Goal: Task Accomplishment & Management: Use online tool/utility

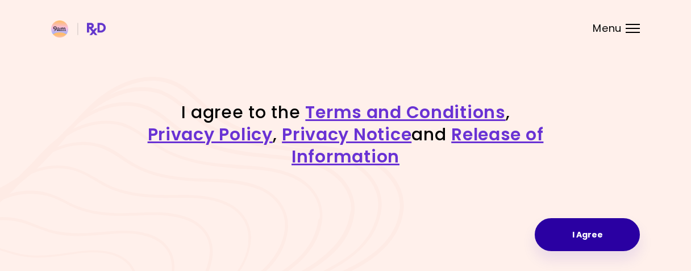
click at [583, 238] on button "I Agree" at bounding box center [587, 234] width 105 height 33
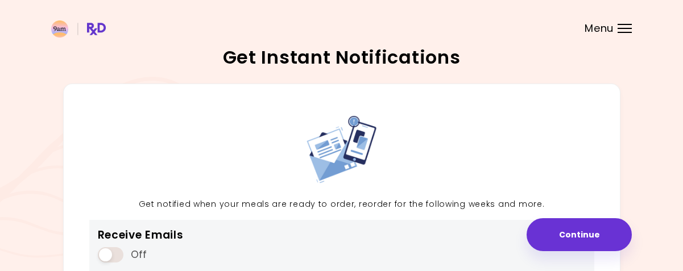
click at [113, 254] on span at bounding box center [111, 254] width 26 height 15
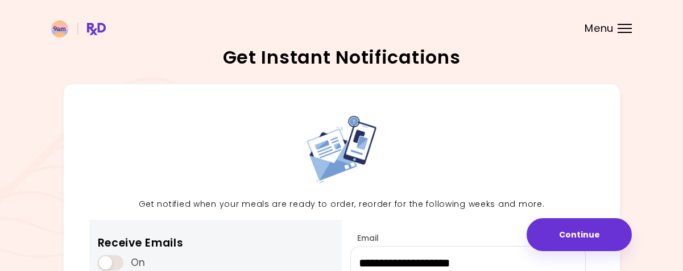
click at [113, 254] on div "On" at bounding box center [141, 263] width 86 height 22
click at [114, 260] on span at bounding box center [111, 262] width 26 height 15
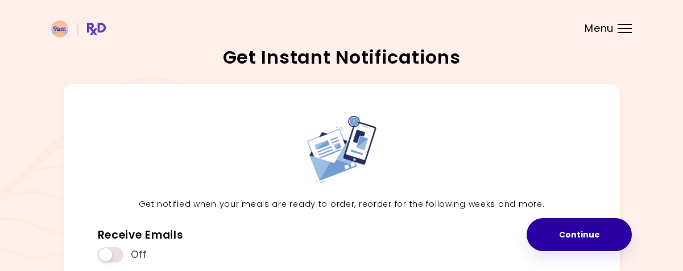
click at [570, 222] on button "Continue" at bounding box center [578, 234] width 105 height 33
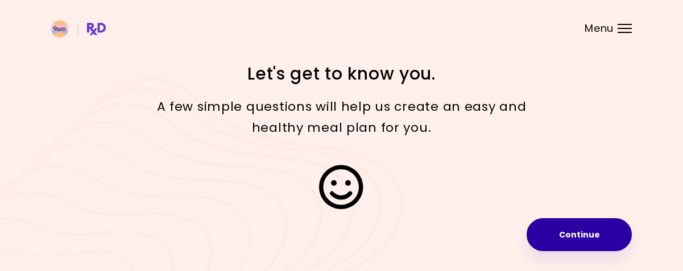
click at [609, 230] on button "Continue" at bounding box center [578, 234] width 105 height 33
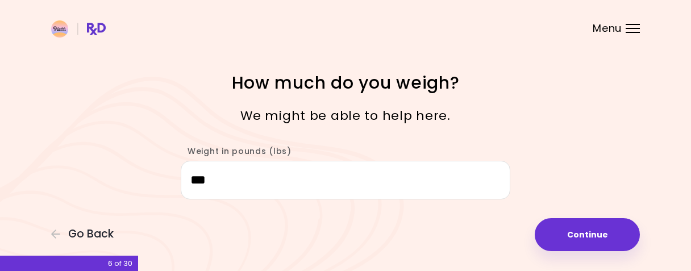
click at [609, 230] on button "Continue" at bounding box center [587, 234] width 105 height 33
select select "****"
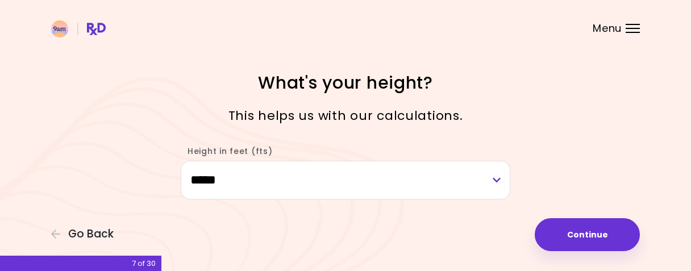
click at [609, 230] on button "Continue" at bounding box center [587, 234] width 105 height 33
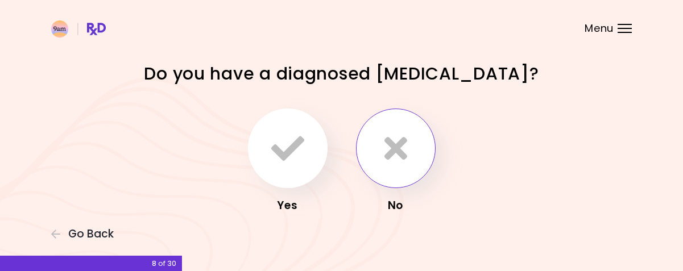
click at [384, 160] on icon "button" at bounding box center [395, 148] width 23 height 33
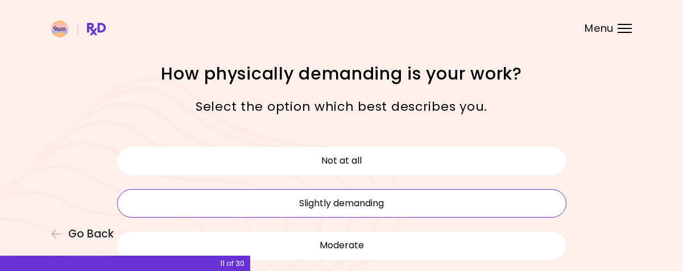
click at [395, 205] on button "Slightly demanding" at bounding box center [341, 203] width 449 height 28
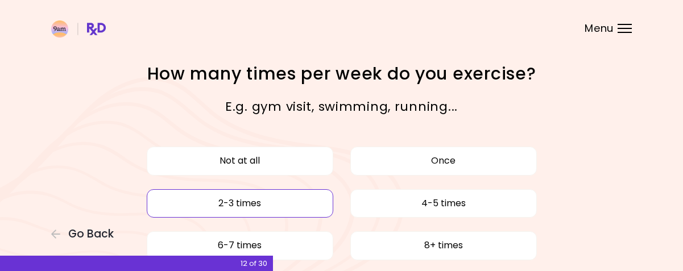
click at [273, 213] on button "2-3 times" at bounding box center [240, 203] width 186 height 28
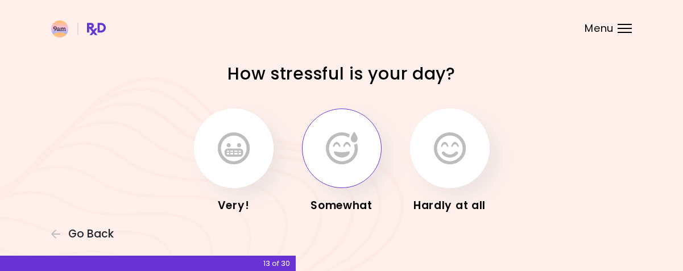
click at [330, 140] on icon "button" at bounding box center [342, 148] width 32 height 33
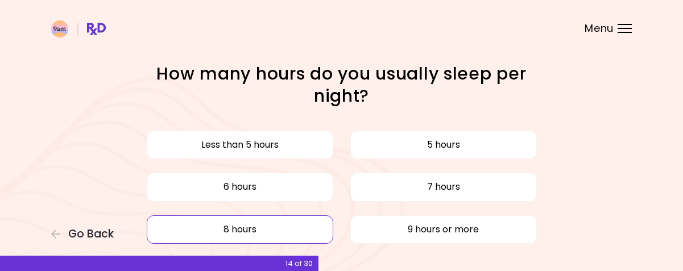
click at [281, 237] on button "8 hours" at bounding box center [240, 229] width 186 height 28
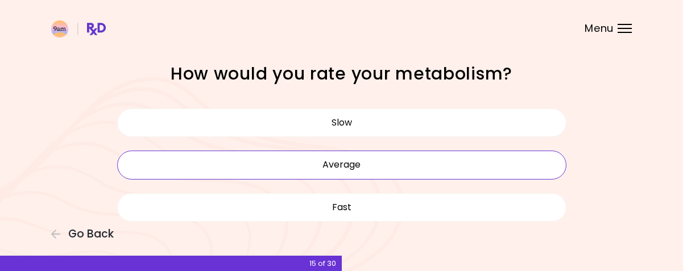
click at [330, 163] on button "Average" at bounding box center [341, 165] width 449 height 28
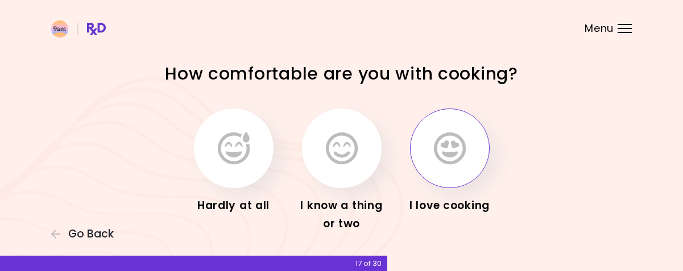
click at [429, 151] on button "button" at bounding box center [450, 149] width 80 height 80
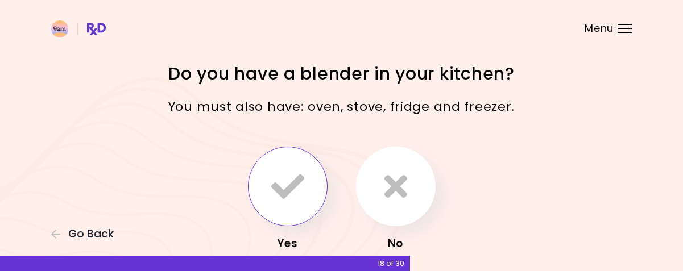
click at [292, 187] on icon "button" at bounding box center [287, 186] width 33 height 33
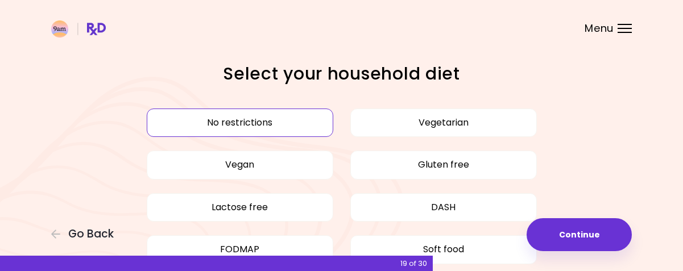
click at [265, 126] on button "No restrictions" at bounding box center [240, 123] width 186 height 28
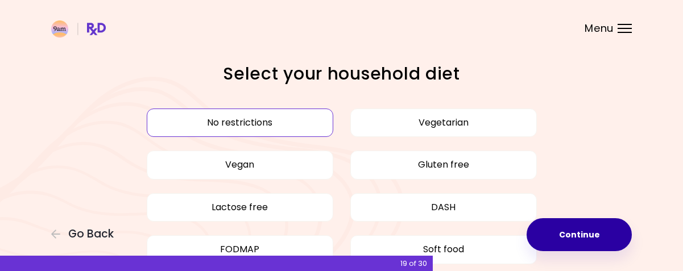
click at [543, 232] on button "Continue" at bounding box center [578, 234] width 105 height 33
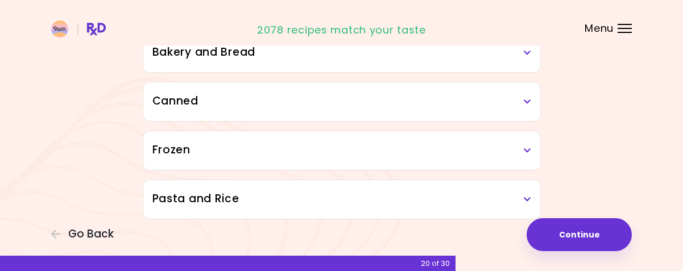
scroll to position [725, 0]
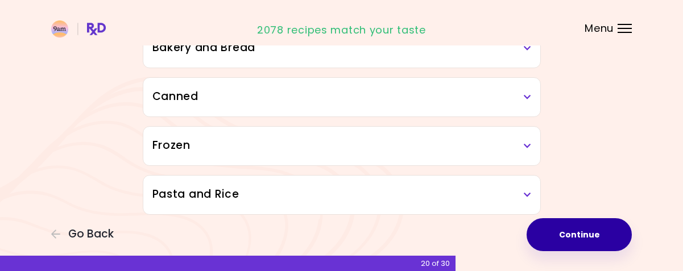
click at [571, 222] on button "Continue" at bounding box center [578, 234] width 105 height 33
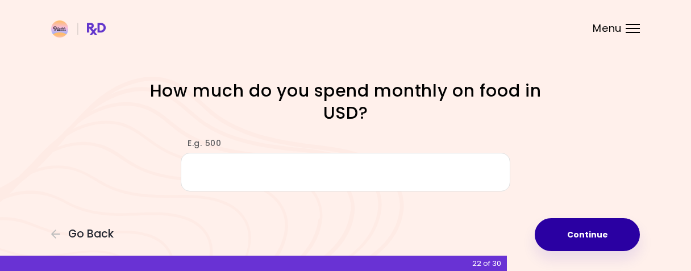
click at [578, 228] on button "Continue" at bounding box center [587, 234] width 105 height 33
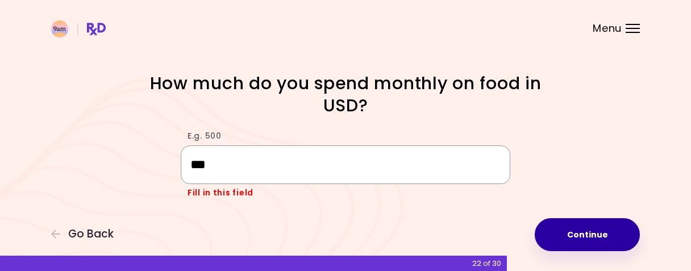
type input "***"
click at [549, 229] on button "Continue" at bounding box center [587, 234] width 105 height 33
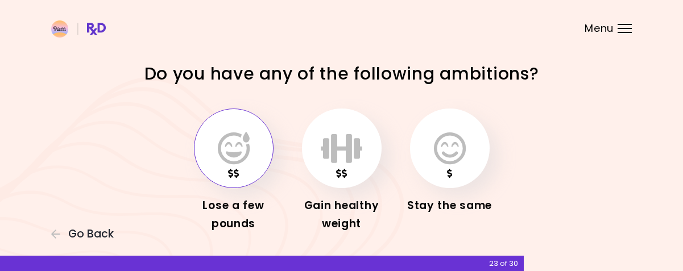
click at [226, 152] on icon "button" at bounding box center [234, 148] width 32 height 33
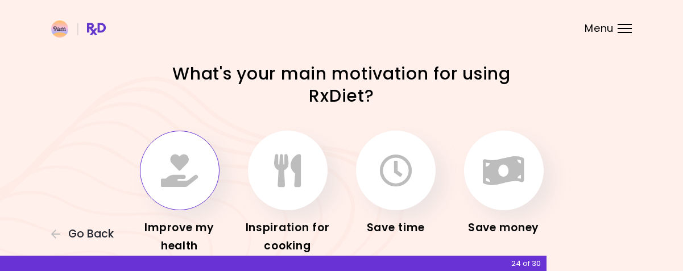
click at [201, 185] on button "button" at bounding box center [180, 171] width 80 height 80
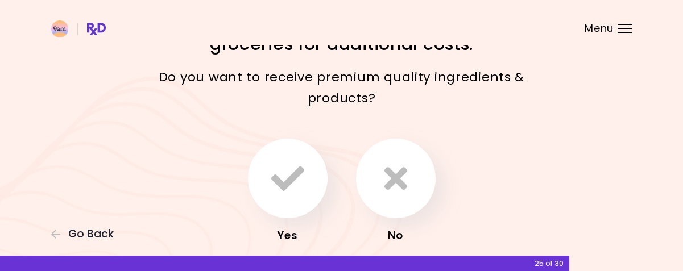
scroll to position [68, 0]
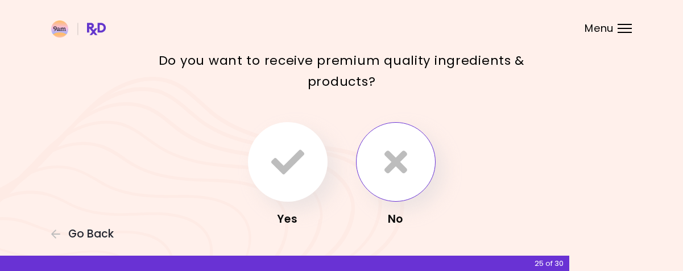
click at [378, 142] on button "button" at bounding box center [396, 162] width 80 height 80
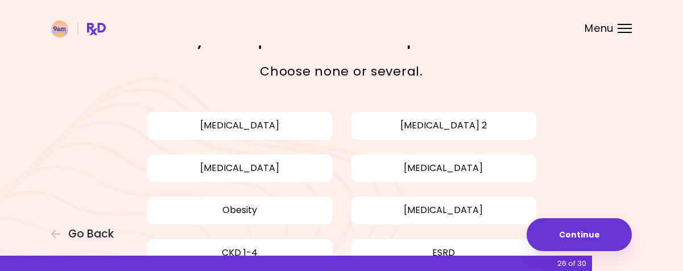
scroll to position [45, 0]
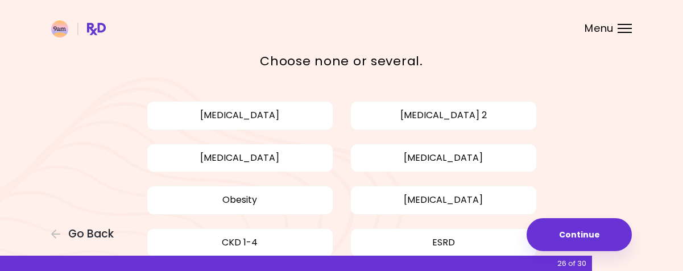
drag, startPoint x: 690, startPoint y: 46, endPoint x: 483, endPoint y: 57, distance: 207.8
click at [483, 57] on p "Choose none or several." at bounding box center [342, 61] width 398 height 21
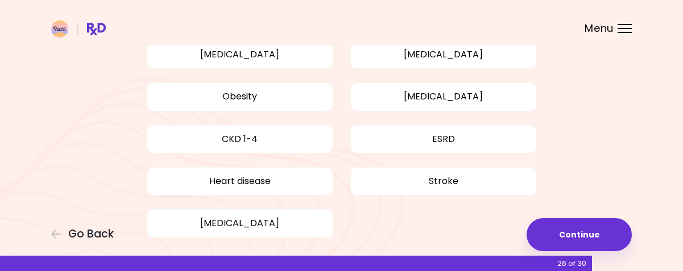
scroll to position [159, 0]
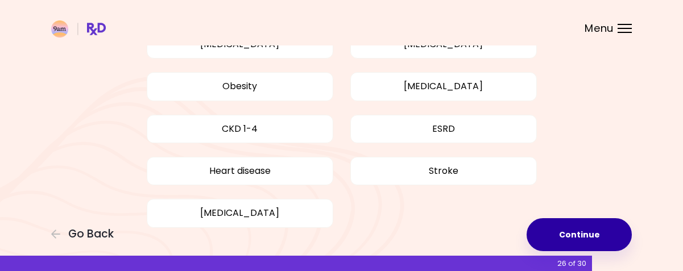
click at [588, 239] on button "Continue" at bounding box center [578, 234] width 105 height 33
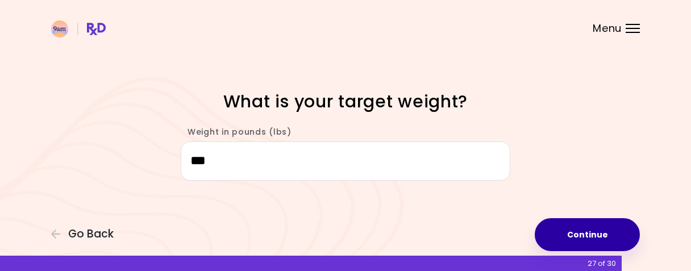
type input "***"
click at [558, 226] on button "Continue" at bounding box center [587, 234] width 105 height 33
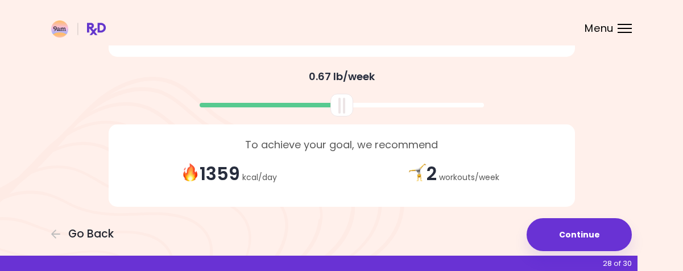
scroll to position [317, 0]
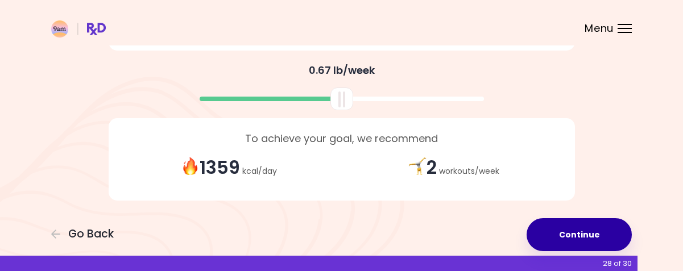
click at [558, 239] on button "Continue" at bounding box center [578, 234] width 105 height 33
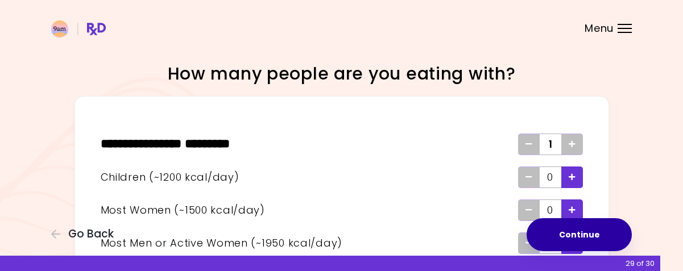
click at [558, 239] on button "Continue" at bounding box center [578, 234] width 105 height 33
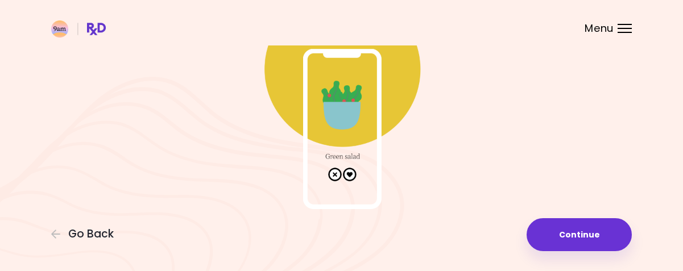
scroll to position [123, 0]
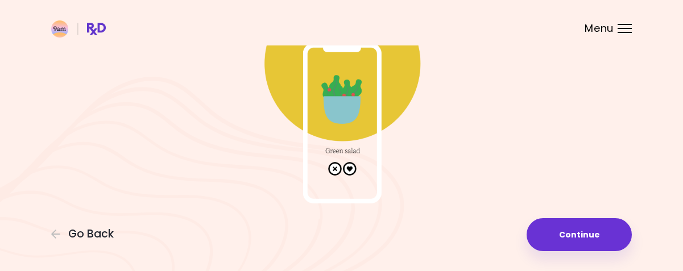
click at [327, 143] on img at bounding box center [341, 89] width 227 height 227
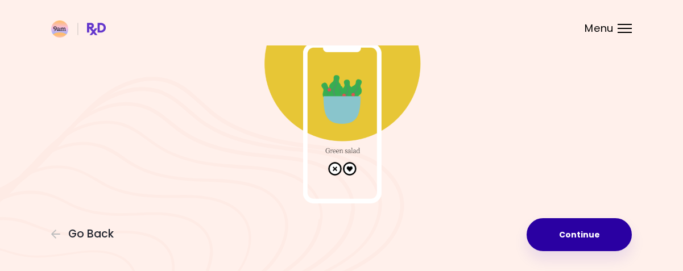
click at [537, 226] on button "Continue" at bounding box center [578, 234] width 105 height 33
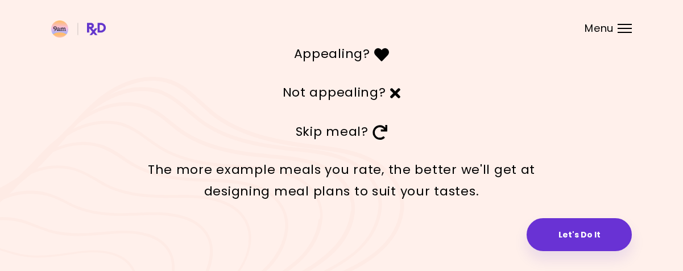
scroll to position [77, 0]
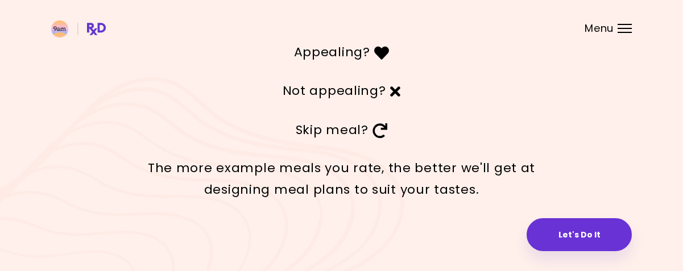
click at [350, 47] on p "Appealing?" at bounding box center [342, 52] width 398 height 22
click at [380, 50] on icon at bounding box center [381, 52] width 15 height 15
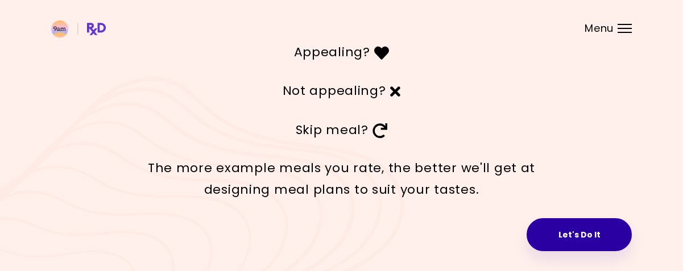
click at [591, 235] on button "Let's Do It" at bounding box center [578, 234] width 105 height 33
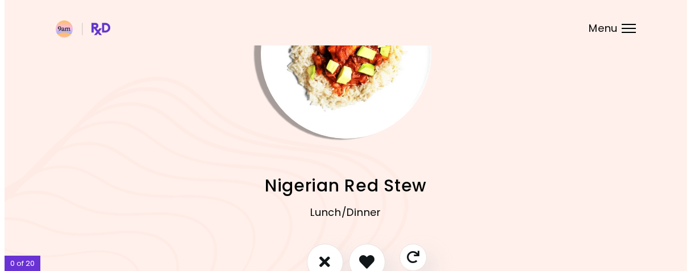
scroll to position [91, 0]
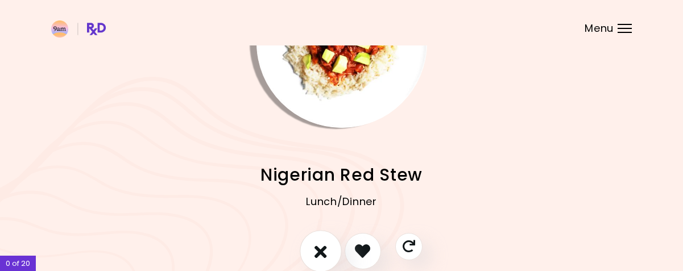
click at [324, 252] on icon "I don't like this recipe" at bounding box center [320, 251] width 13 height 18
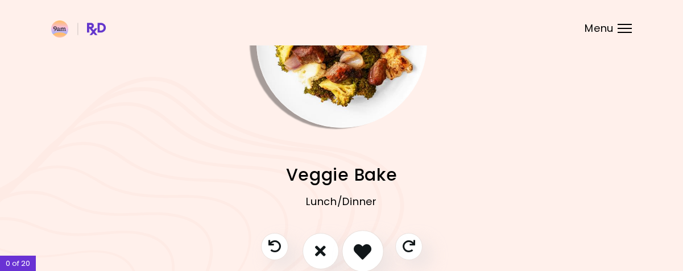
click at [367, 256] on icon "I like this recipe" at bounding box center [363, 251] width 18 height 18
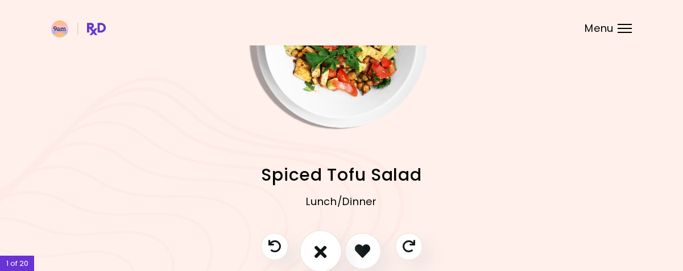
click at [312, 255] on button "I don't like this recipe" at bounding box center [321, 251] width 42 height 42
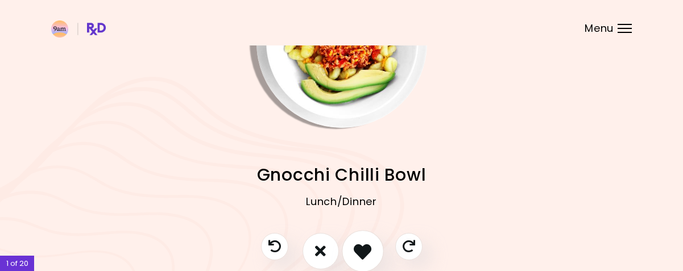
click at [362, 245] on icon "I like this recipe" at bounding box center [363, 251] width 18 height 18
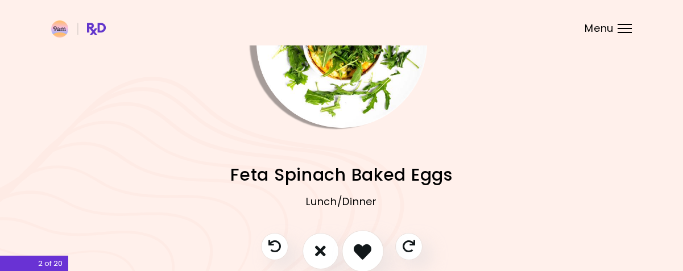
click at [362, 245] on icon "I like this recipe" at bounding box center [363, 251] width 18 height 18
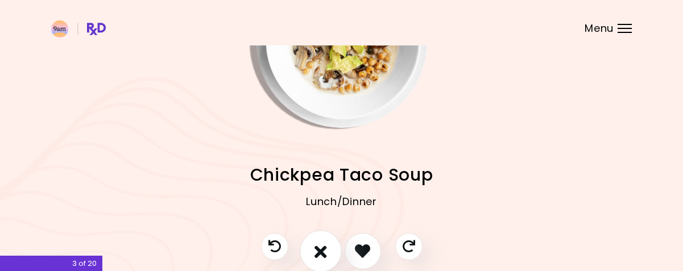
click at [322, 251] on icon "I don't like this recipe" at bounding box center [320, 251] width 13 height 18
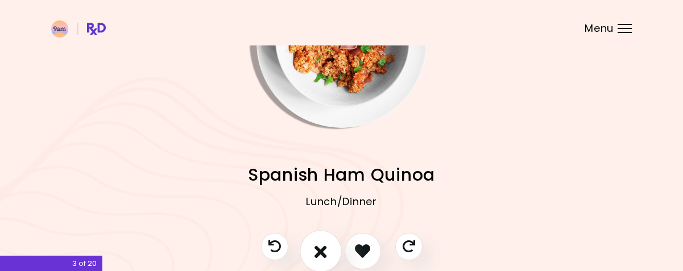
click at [323, 251] on icon "I don't like this recipe" at bounding box center [320, 251] width 13 height 18
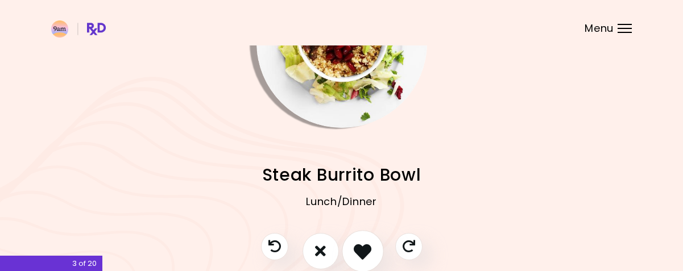
click at [356, 253] on icon "I like this recipe" at bounding box center [363, 251] width 18 height 18
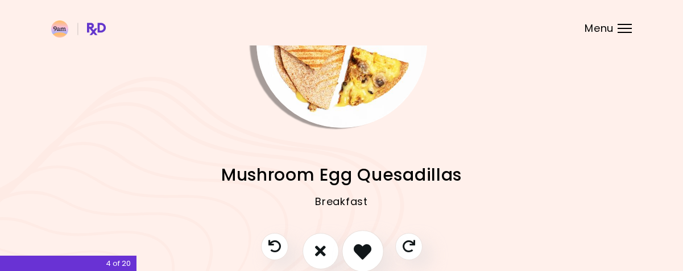
click at [356, 253] on icon "I like this recipe" at bounding box center [363, 251] width 18 height 18
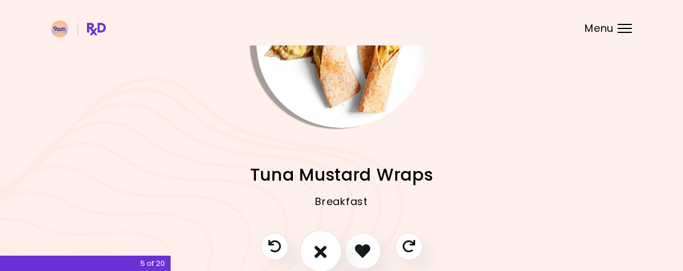
click at [322, 253] on icon "I don't like this recipe" at bounding box center [320, 251] width 13 height 18
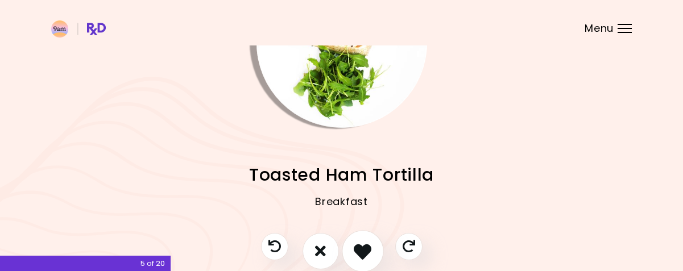
drag, startPoint x: 322, startPoint y: 253, endPoint x: 357, endPoint y: 250, distance: 35.4
click at [357, 250] on div at bounding box center [342, 257] width 184 height 48
click at [357, 250] on icon "I like this recipe" at bounding box center [363, 251] width 18 height 18
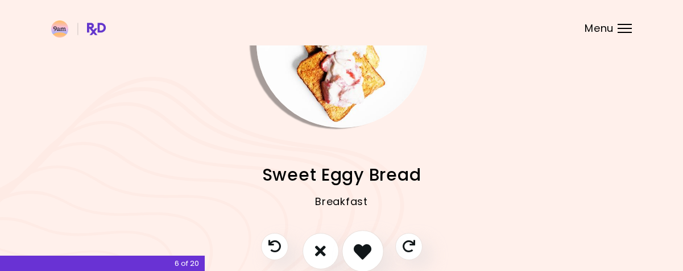
click at [357, 250] on icon "I like this recipe" at bounding box center [363, 251] width 18 height 18
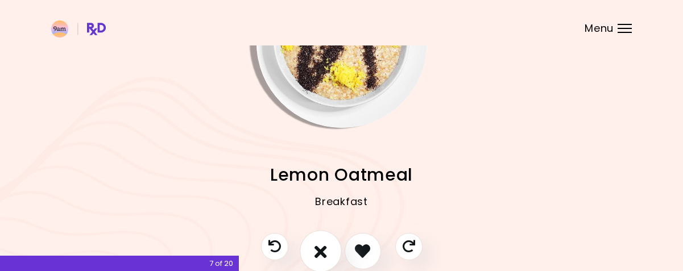
click at [323, 251] on icon "I don't like this recipe" at bounding box center [320, 251] width 13 height 18
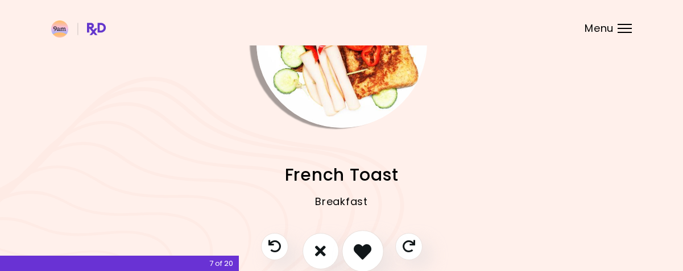
click at [365, 249] on icon "I like this recipe" at bounding box center [363, 251] width 18 height 18
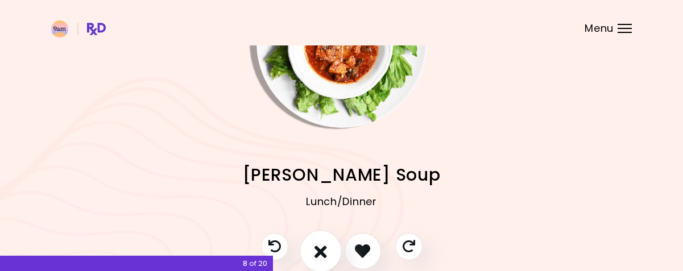
click at [322, 256] on icon "I don't like this recipe" at bounding box center [320, 251] width 13 height 18
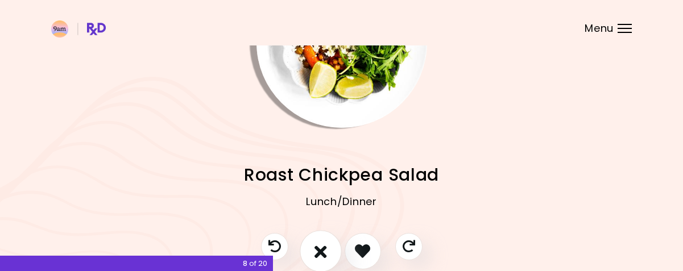
click at [322, 256] on icon "I don't like this recipe" at bounding box center [320, 251] width 13 height 18
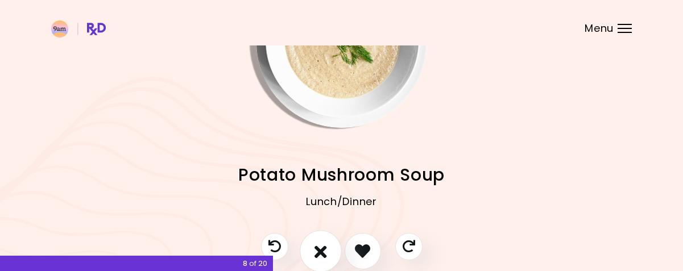
click at [322, 256] on icon "I don't like this recipe" at bounding box center [320, 251] width 13 height 18
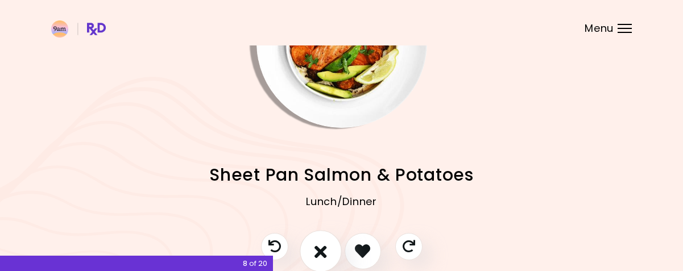
click at [322, 256] on icon "I don't like this recipe" at bounding box center [320, 251] width 13 height 18
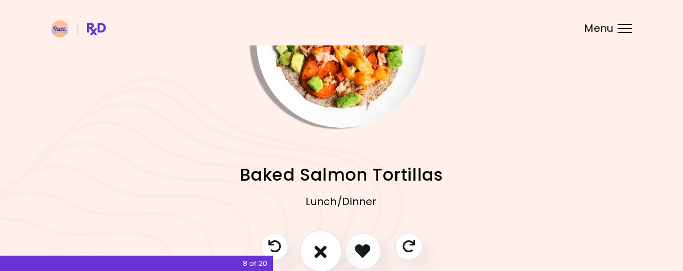
click at [322, 256] on icon "I don't like this recipe" at bounding box center [320, 251] width 13 height 18
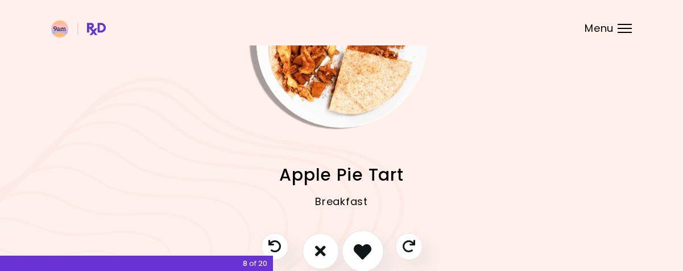
click at [360, 255] on icon "I like this recipe" at bounding box center [363, 251] width 18 height 18
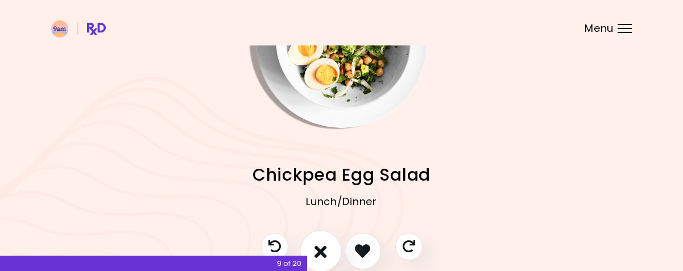
click at [319, 255] on icon "I don't like this recipe" at bounding box center [320, 251] width 13 height 18
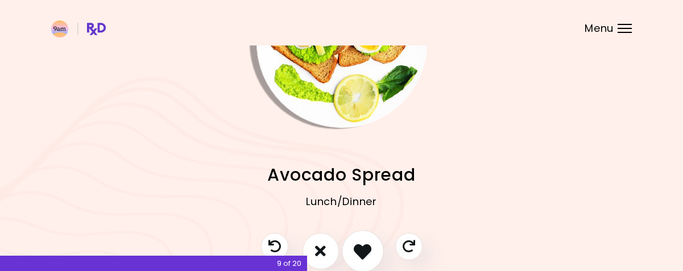
click at [366, 255] on icon "I like this recipe" at bounding box center [363, 251] width 18 height 18
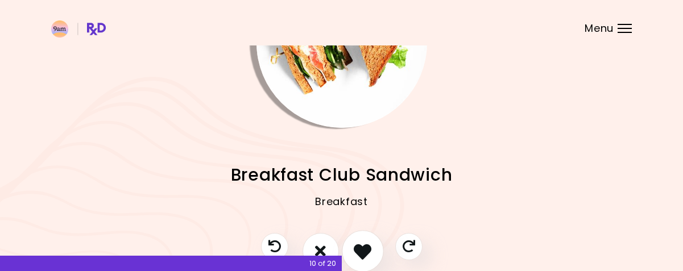
click at [366, 255] on icon "I like this recipe" at bounding box center [363, 251] width 18 height 18
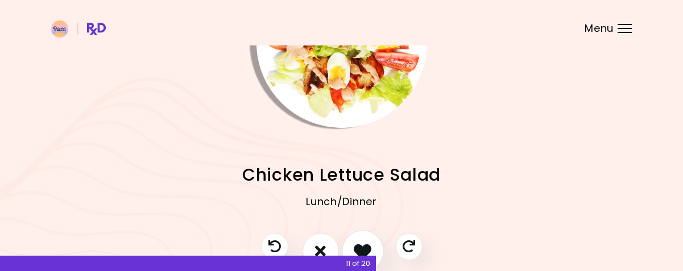
click at [366, 255] on icon "I like this recipe" at bounding box center [363, 251] width 18 height 18
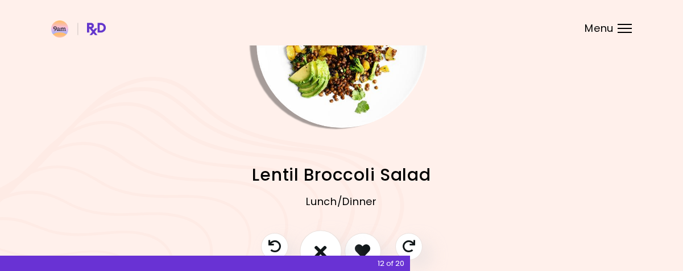
click at [325, 248] on icon "I don't like this recipe" at bounding box center [320, 251] width 13 height 18
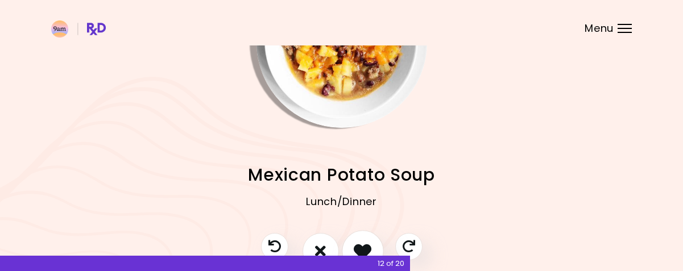
click at [362, 249] on icon "I like this recipe" at bounding box center [363, 251] width 18 height 18
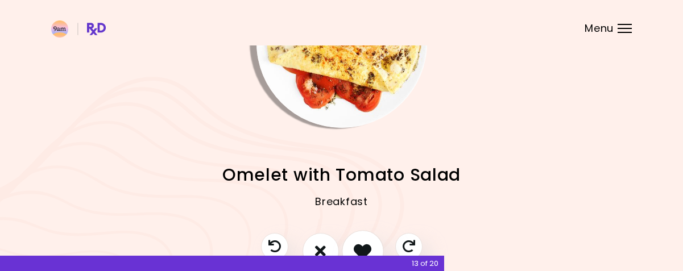
click at [362, 249] on icon "I like this recipe" at bounding box center [363, 251] width 18 height 18
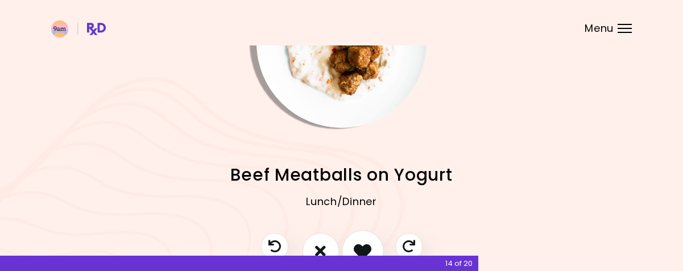
click at [362, 249] on icon "I like this recipe" at bounding box center [363, 251] width 18 height 18
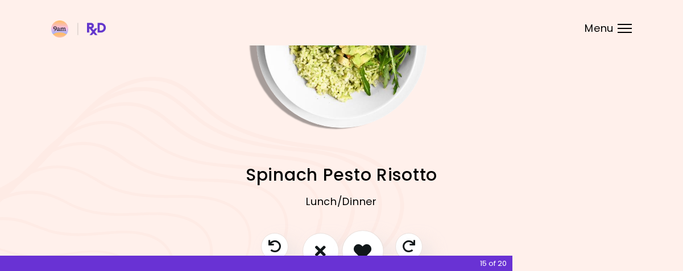
click at [362, 249] on icon "I like this recipe" at bounding box center [363, 251] width 18 height 18
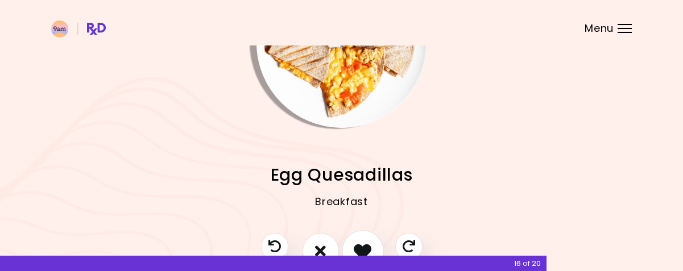
click at [362, 249] on icon "I like this recipe" at bounding box center [363, 251] width 18 height 18
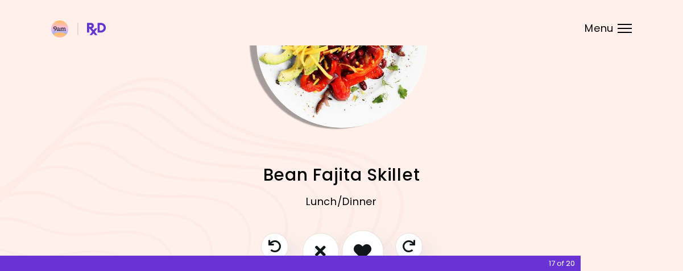
click at [362, 249] on icon "I like this recipe" at bounding box center [363, 251] width 18 height 18
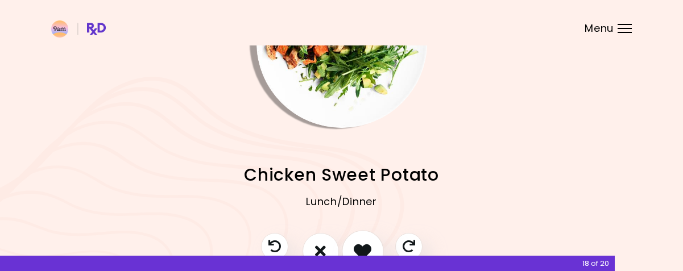
click at [362, 249] on icon "I like this recipe" at bounding box center [363, 251] width 18 height 18
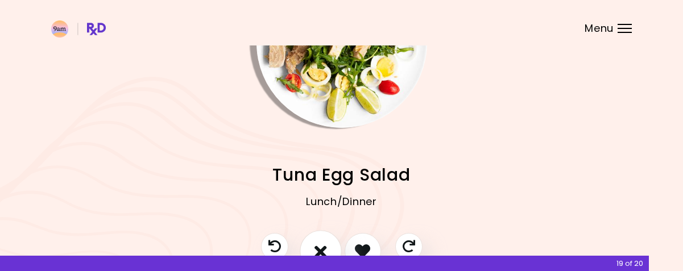
click at [319, 247] on icon "I don't like this recipe" at bounding box center [320, 251] width 13 height 18
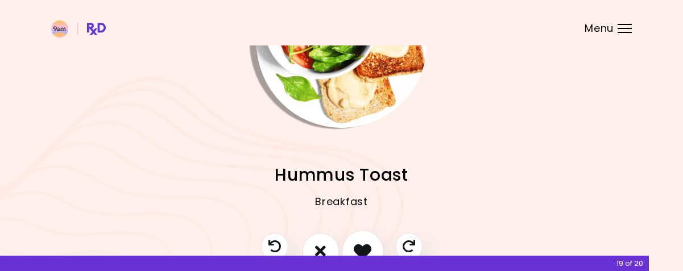
click at [360, 244] on icon "I like this recipe" at bounding box center [363, 251] width 18 height 18
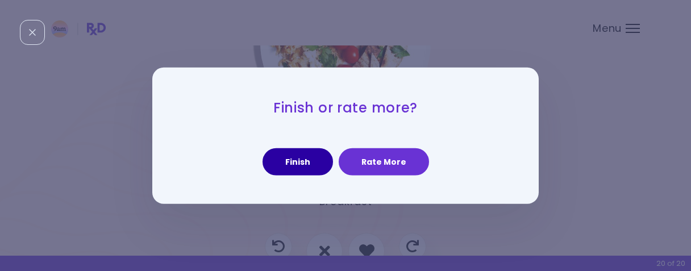
click at [306, 163] on button "Finish" at bounding box center [298, 161] width 70 height 27
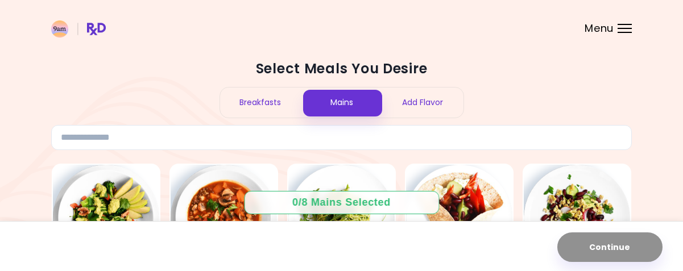
click at [346, 107] on div "Mains" at bounding box center [341, 103] width 81 height 30
click at [340, 102] on div "Mains" at bounding box center [341, 103] width 81 height 30
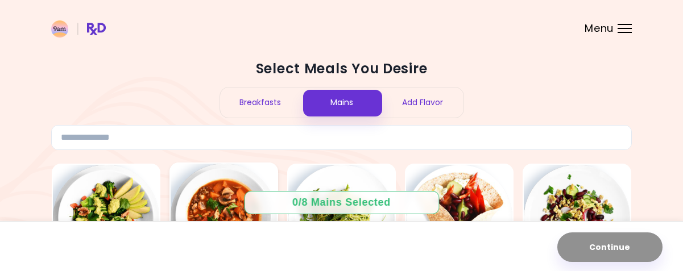
click at [224, 186] on img at bounding box center [224, 217] width 106 height 106
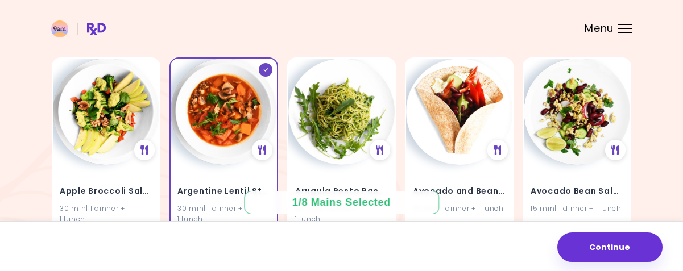
scroll to position [114, 0]
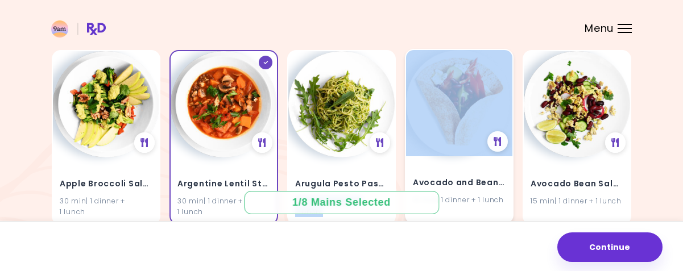
drag, startPoint x: 374, startPoint y: 156, endPoint x: 437, endPoint y: 144, distance: 63.7
click at [437, 144] on img at bounding box center [459, 103] width 106 height 106
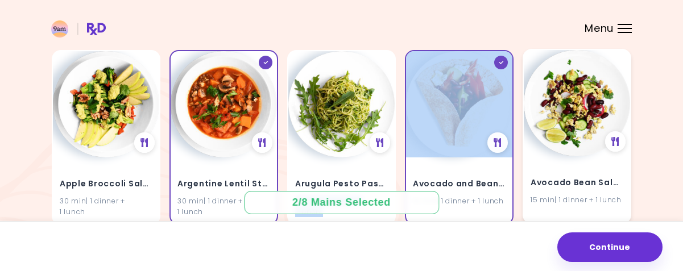
click at [564, 88] on img at bounding box center [577, 103] width 106 height 106
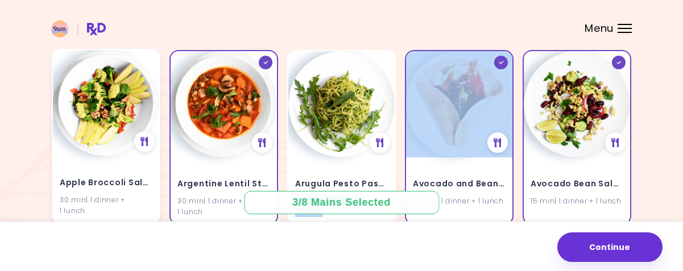
click at [144, 68] on img at bounding box center [106, 103] width 106 height 106
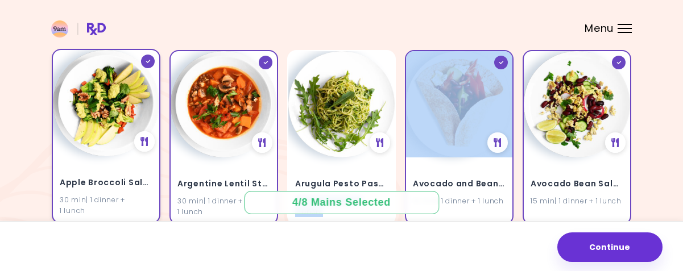
click at [144, 68] on img at bounding box center [106, 103] width 106 height 106
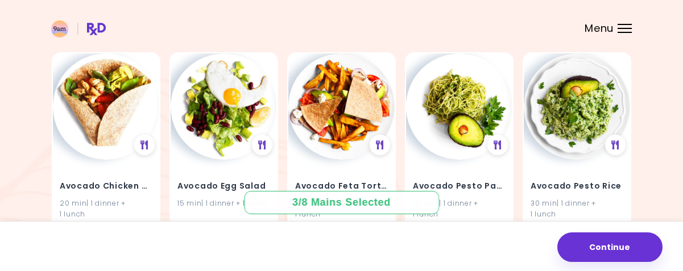
scroll to position [318, 0]
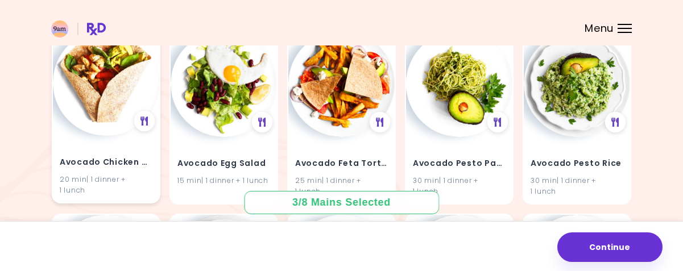
click at [89, 123] on img at bounding box center [106, 83] width 106 height 106
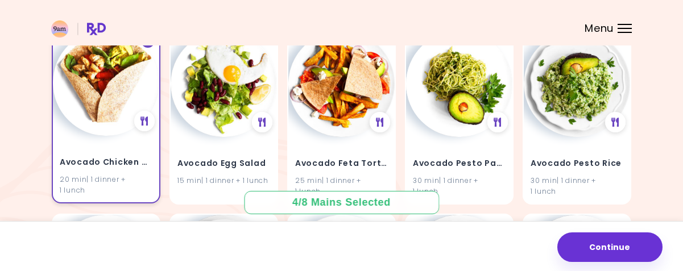
click at [89, 123] on img at bounding box center [106, 83] width 106 height 106
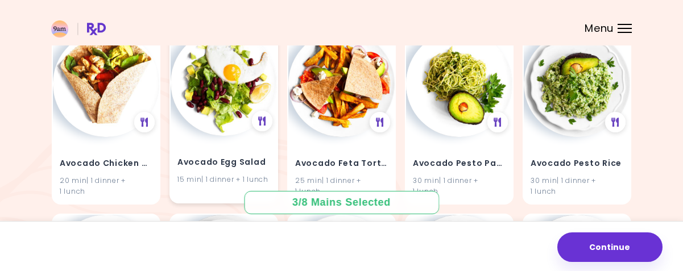
click at [246, 176] on div "15 min | 1 dinner + 1 lunch" at bounding box center [223, 178] width 93 height 11
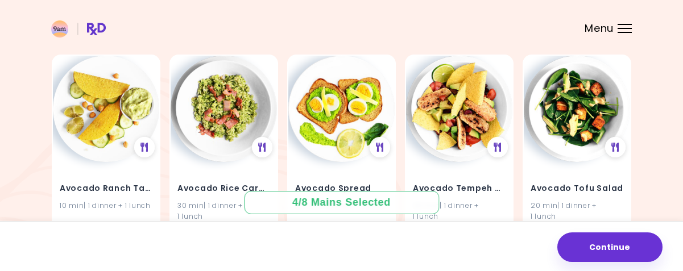
scroll to position [500, 0]
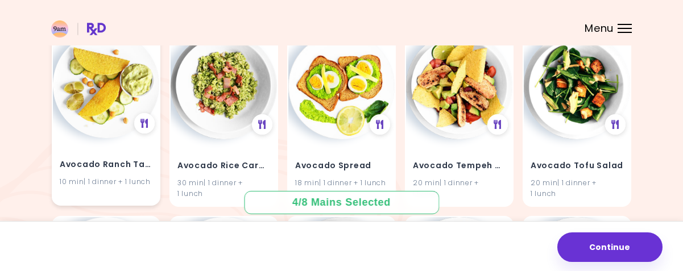
click at [99, 165] on h4 "Avocado Ranch Tacos" at bounding box center [106, 165] width 93 height 18
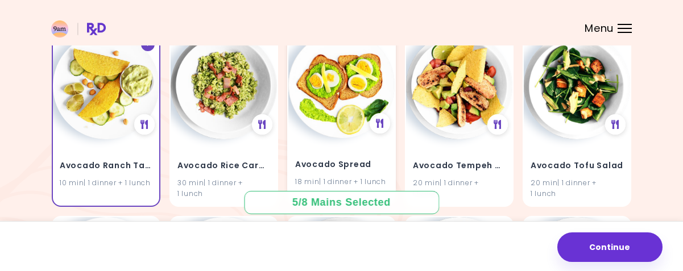
click at [322, 147] on div "Avocado Spread 18 min | 1 dinner + 1 lunch" at bounding box center [341, 166] width 106 height 56
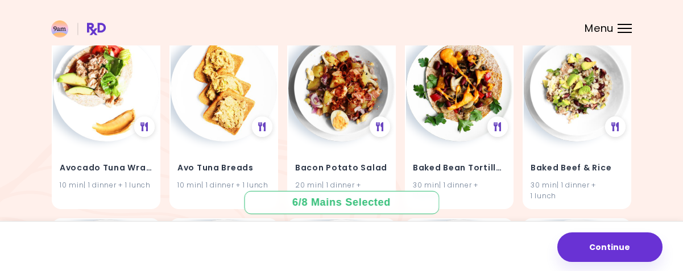
scroll to position [705, 0]
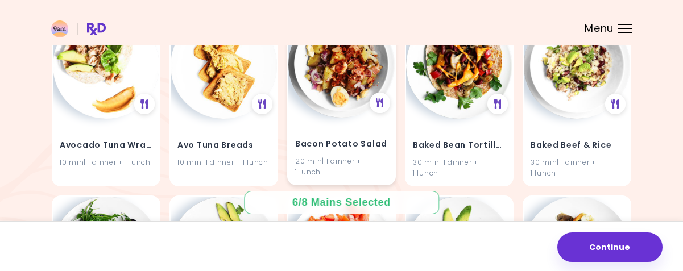
click at [362, 160] on div "20 min | 1 dinner + 1 lunch" at bounding box center [341, 167] width 93 height 22
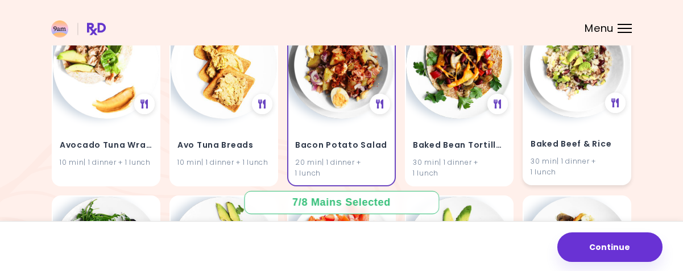
click at [572, 106] on img at bounding box center [577, 64] width 106 height 106
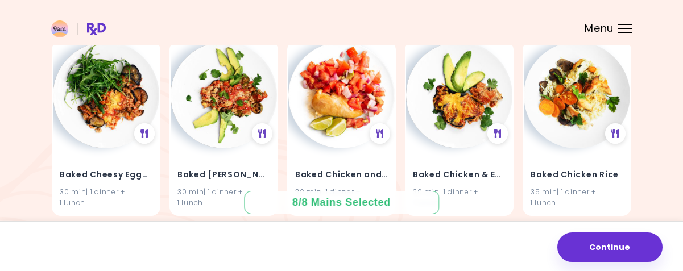
scroll to position [864, 0]
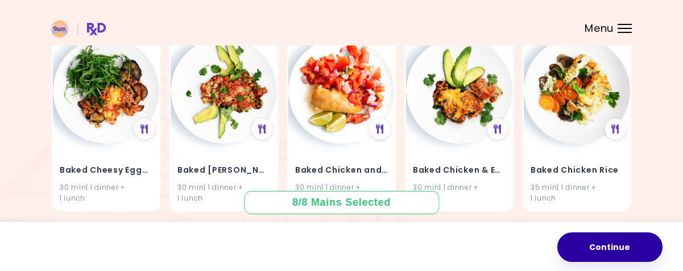
click at [628, 248] on button "Continue" at bounding box center [609, 248] width 105 height 30
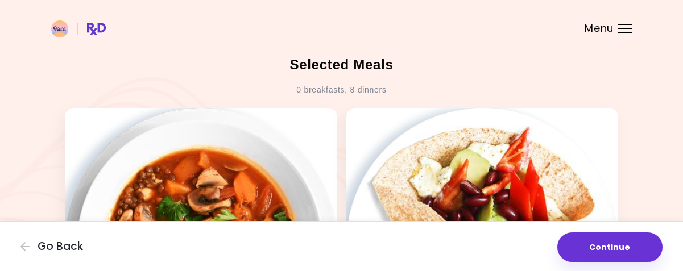
click at [628, 248] on button "Continue" at bounding box center [609, 248] width 105 height 30
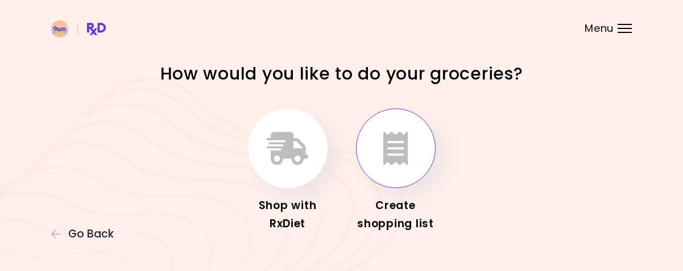
click at [399, 167] on button "button" at bounding box center [396, 149] width 80 height 80
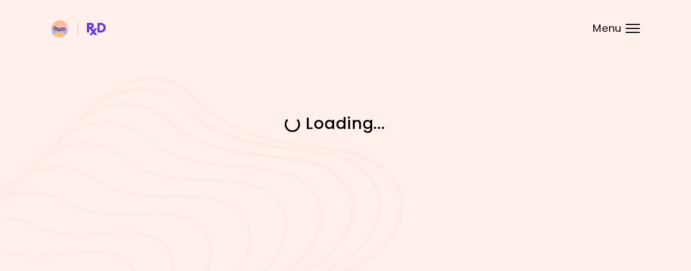
click at [399, 167] on div "Loading ..." at bounding box center [345, 135] width 691 height 271
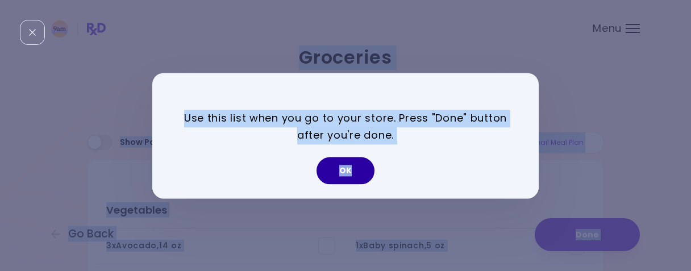
click at [348, 163] on button "OK" at bounding box center [346, 170] width 58 height 27
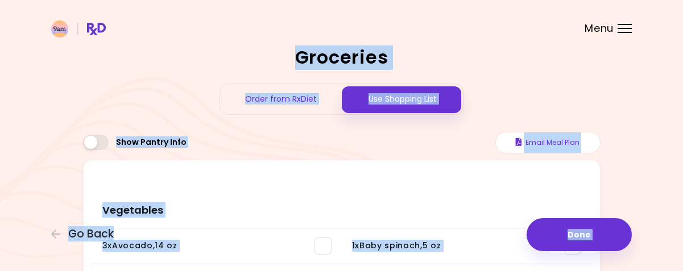
click at [377, 99] on div "Use Shopping List" at bounding box center [403, 99] width 122 height 30
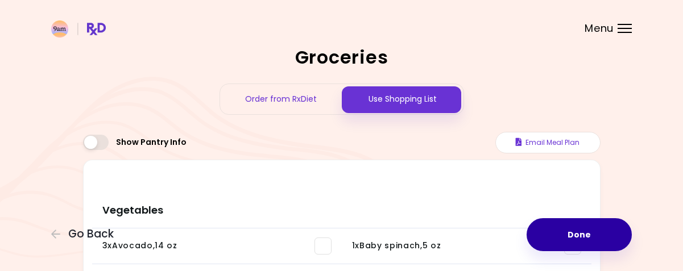
click at [583, 229] on button "Done" at bounding box center [578, 234] width 105 height 33
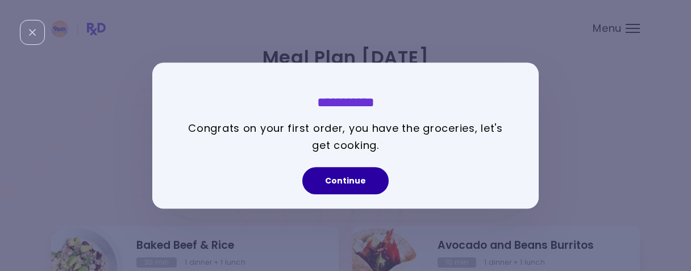
click at [367, 183] on button "Continue" at bounding box center [345, 180] width 86 height 27
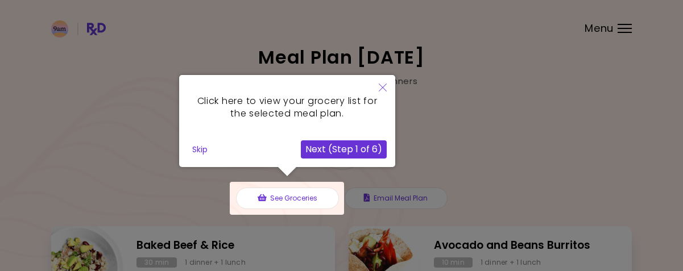
click at [302, 189] on div at bounding box center [287, 198] width 114 height 33
click at [302, 192] on div at bounding box center [287, 198] width 114 height 33
click at [197, 150] on button "Skip" at bounding box center [200, 149] width 24 height 17
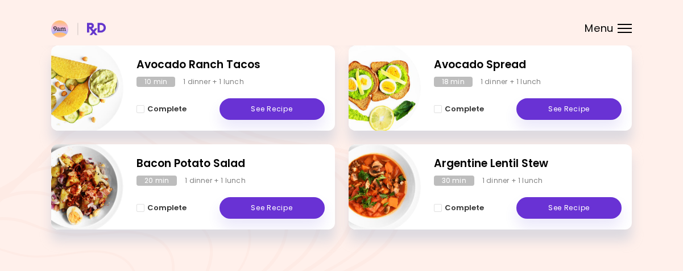
scroll to position [399, 0]
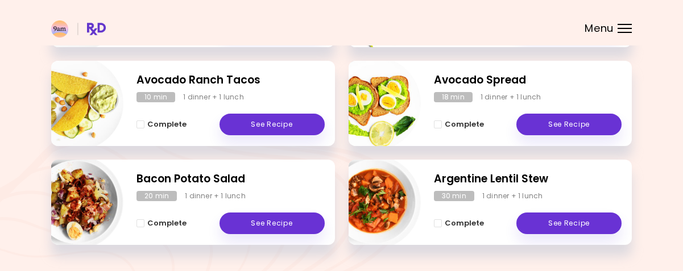
scroll to position [399, 0]
